Goal: Task Accomplishment & Management: Manage account settings

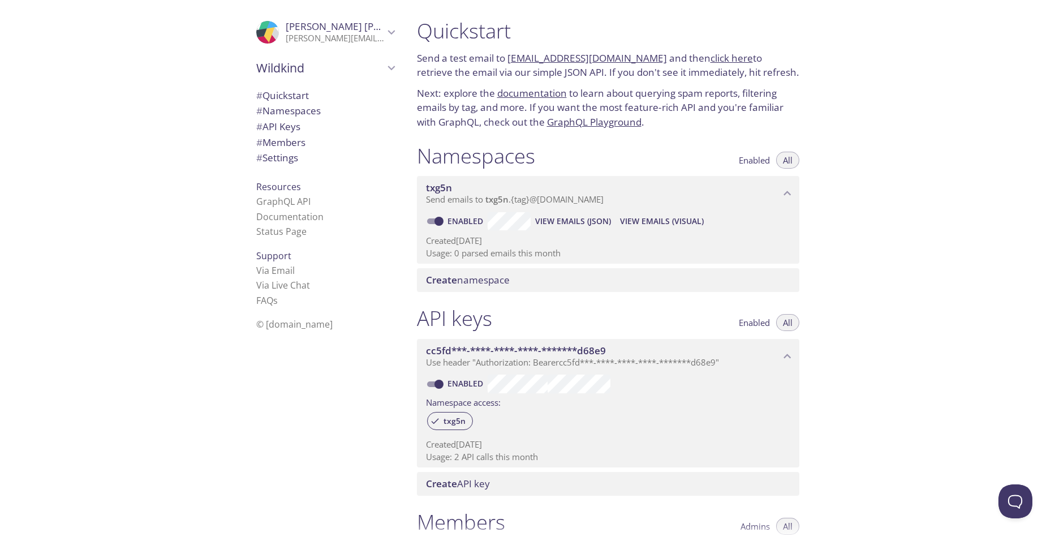
scroll to position [3, 0]
click at [550, 267] on div "Create namespace" at bounding box center [608, 277] width 383 height 24
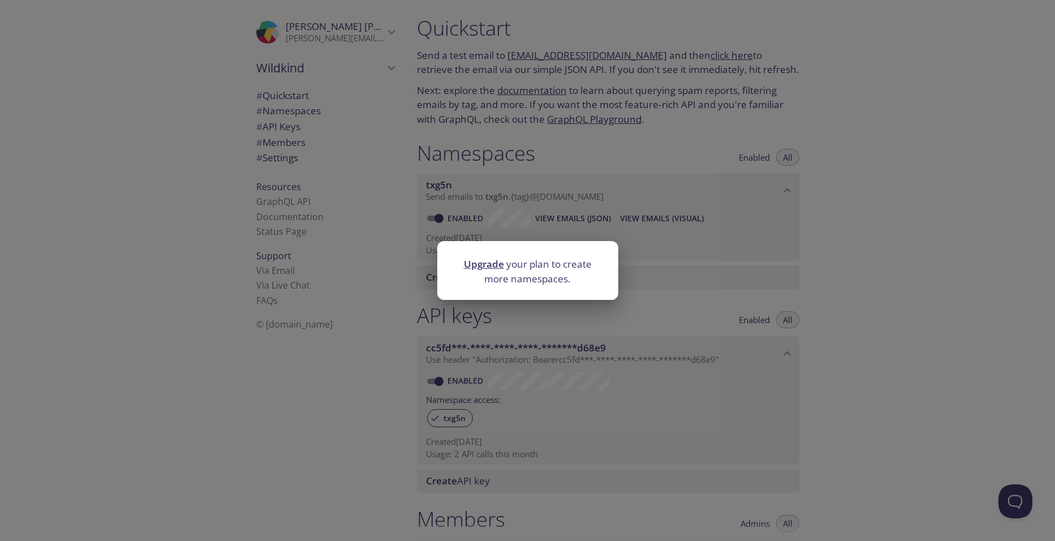
click at [774, 274] on div "Upgrade your plan to create more namespaces." at bounding box center [527, 270] width 1055 height 541
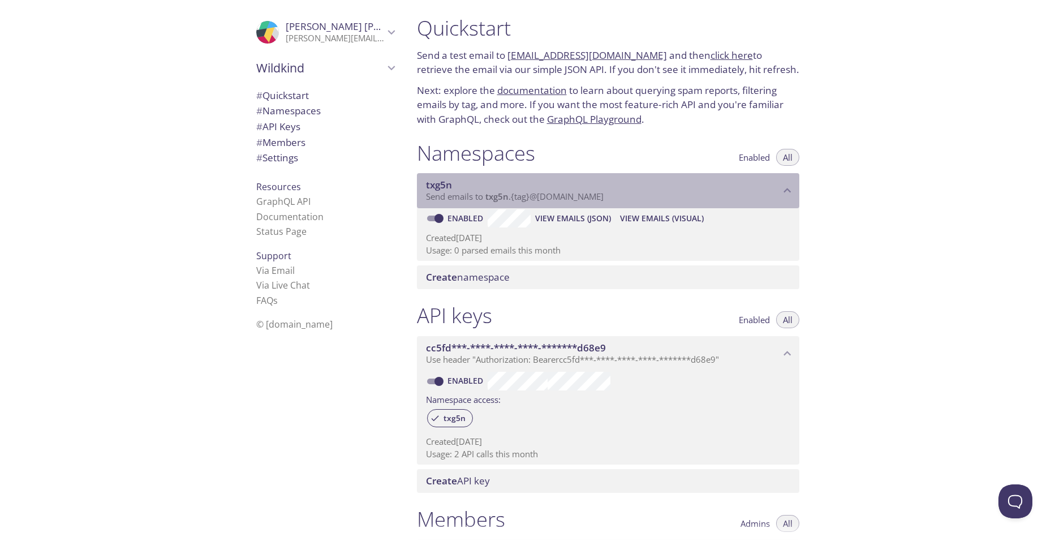
drag, startPoint x: 615, startPoint y: 197, endPoint x: 551, endPoint y: 197, distance: 63.4
click at [551, 197] on p "Send emails to txg5n . {tag} @[DOMAIN_NAME]" at bounding box center [603, 196] width 354 height 11
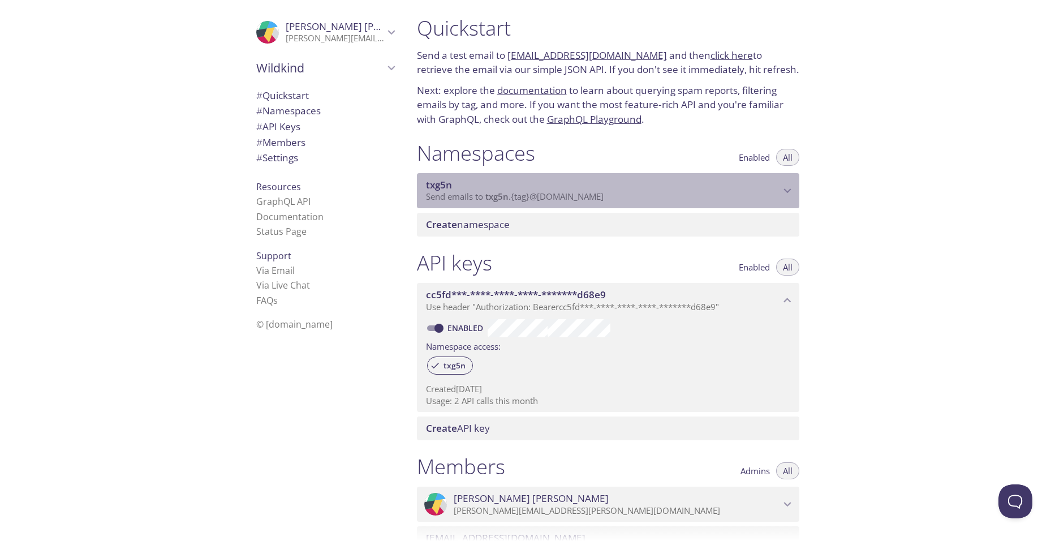
click at [551, 197] on span "Send emails to txg5n . {tag} @[DOMAIN_NAME]" at bounding box center [515, 196] width 178 height 11
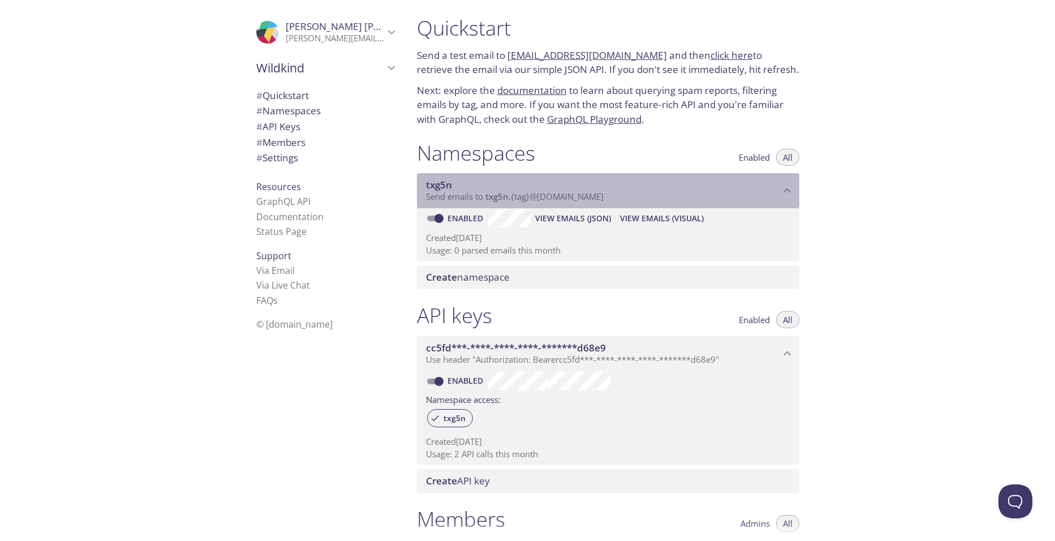
drag, startPoint x: 487, startPoint y: 197, endPoint x: 545, endPoint y: 195, distance: 57.8
click at [545, 195] on span "Send emails to txg5n . {tag} @[DOMAIN_NAME]" at bounding box center [515, 196] width 178 height 11
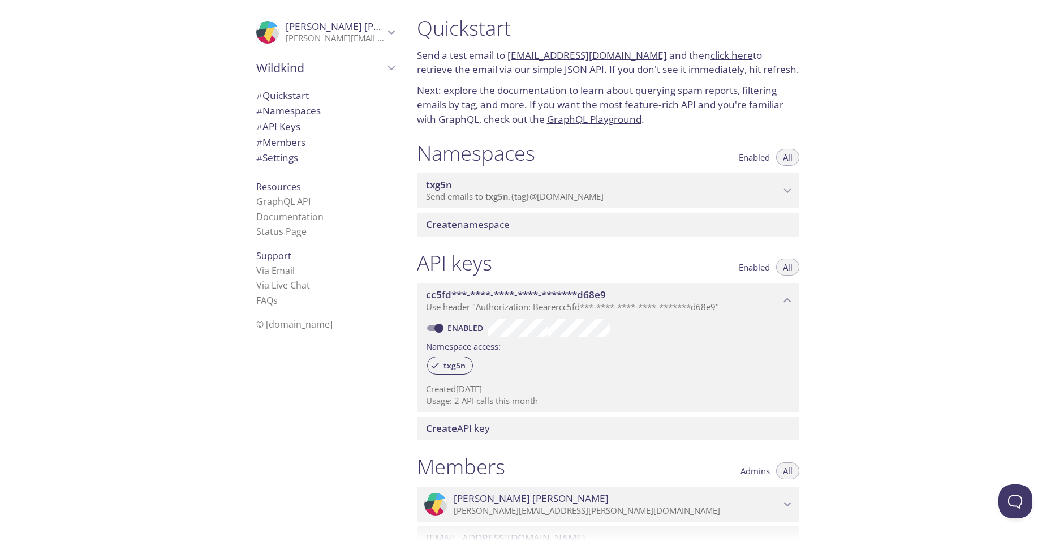
click at [546, 196] on span "Send emails to txg5n . {tag} @[DOMAIN_NAME]" at bounding box center [515, 196] width 178 height 11
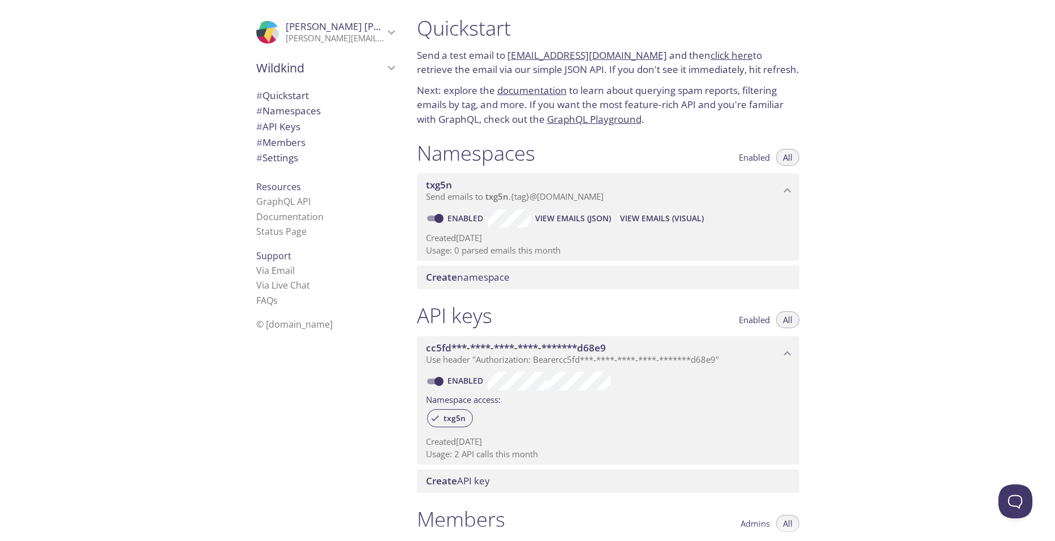
click at [557, 216] on span "View Emails (JSON)" at bounding box center [573, 219] width 76 height 14
click at [673, 215] on span "View Emails (Visual)" at bounding box center [662, 219] width 84 height 14
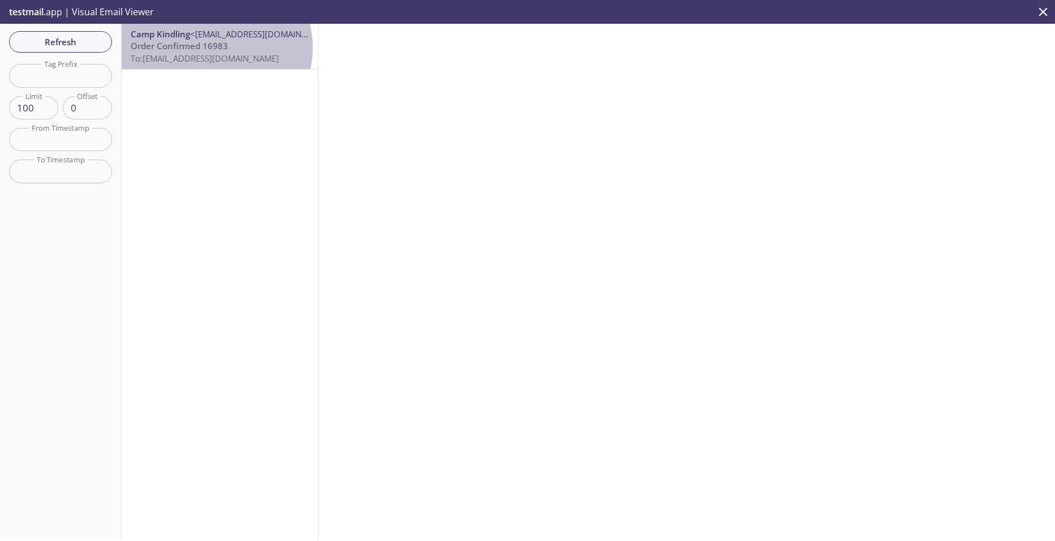
click at [215, 48] on span "Order Confirmed 16983" at bounding box center [179, 45] width 97 height 11
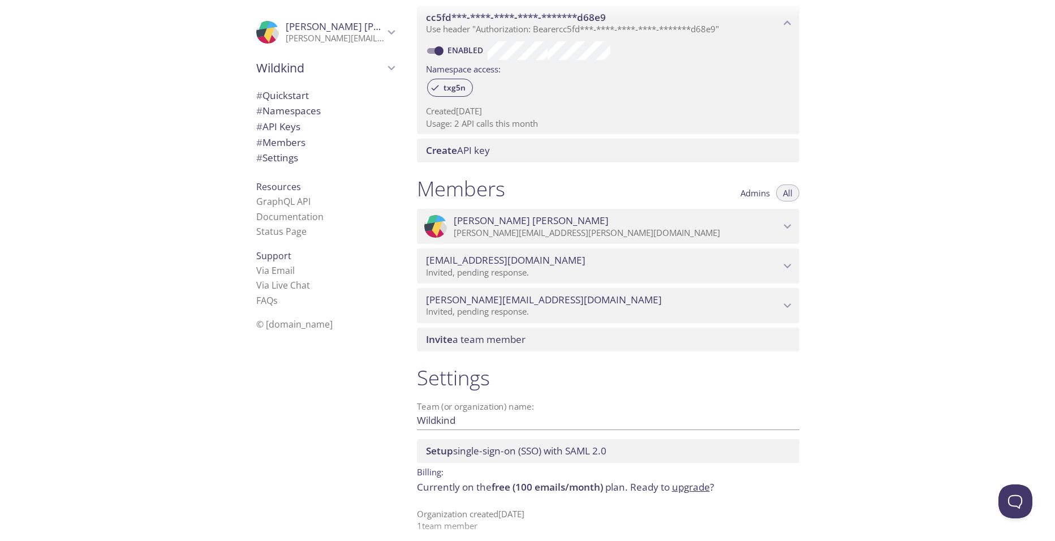
scroll to position [342, 0]
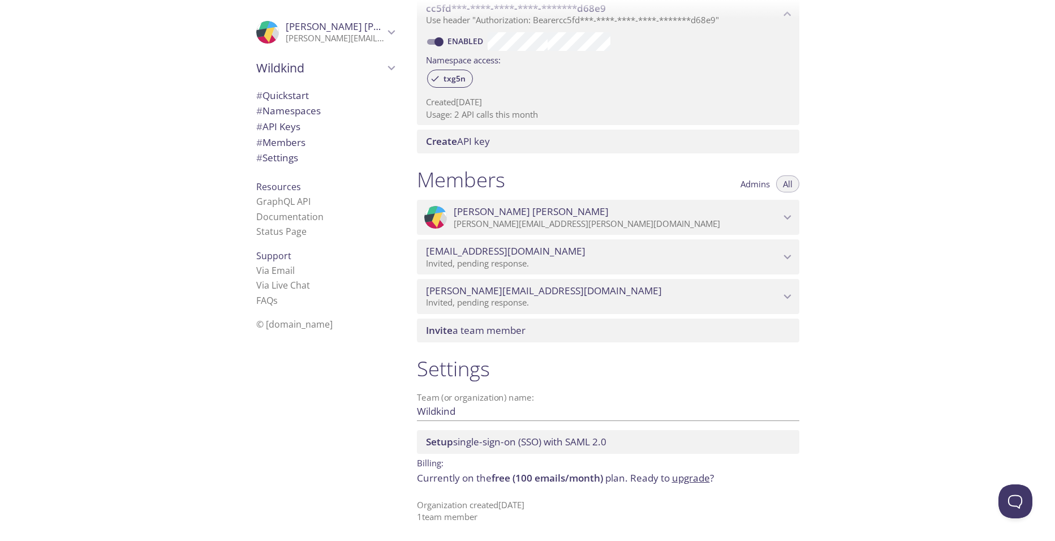
click at [684, 474] on link "upgrade" at bounding box center [691, 477] width 38 height 13
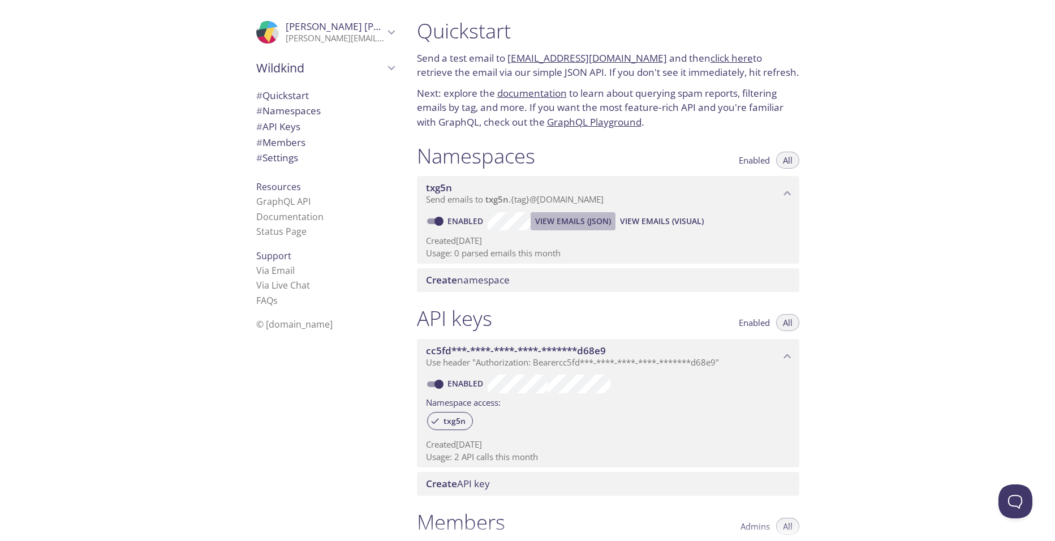
click at [592, 222] on span "View Emails (JSON)" at bounding box center [573, 221] width 76 height 14
